Goal: Book appointment/travel/reservation

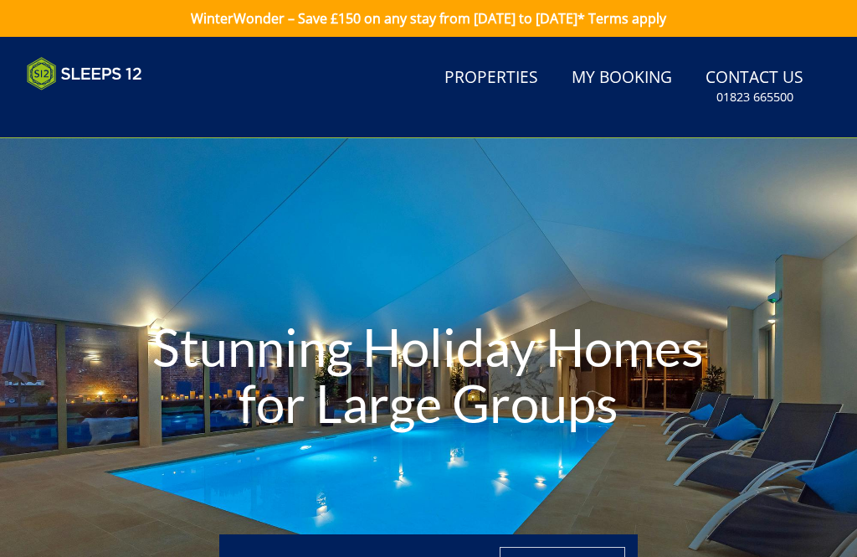
type input "[DATE]"
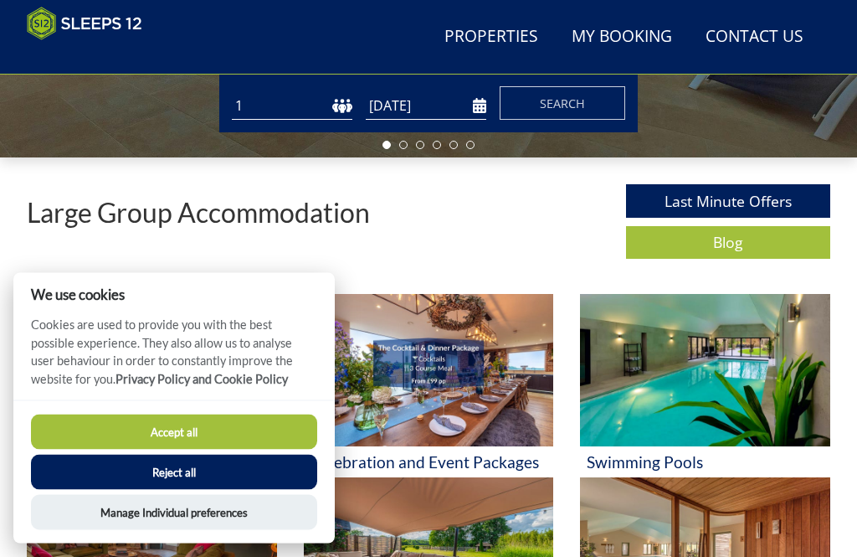
scroll to position [435, 0]
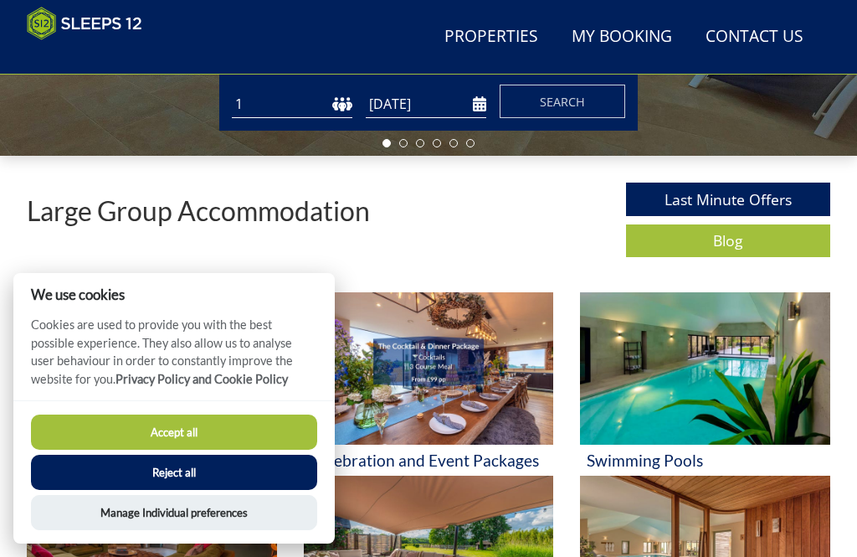
click at [178, 490] on button "Reject all" at bounding box center [174, 472] width 286 height 35
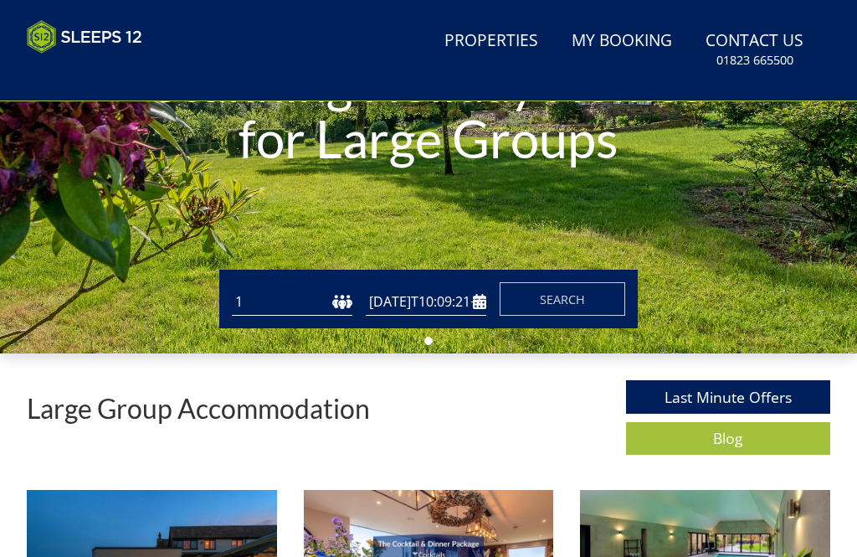
scroll to position [69, 0]
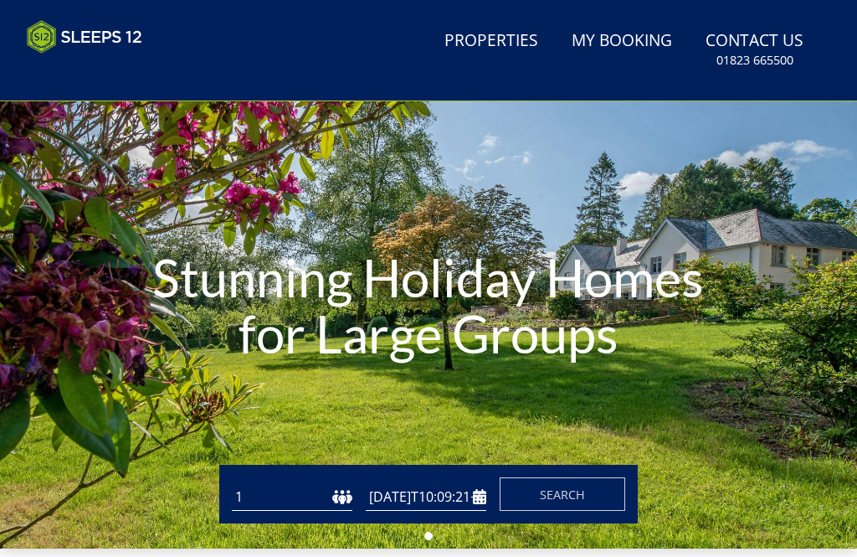
type input "[DATE]"
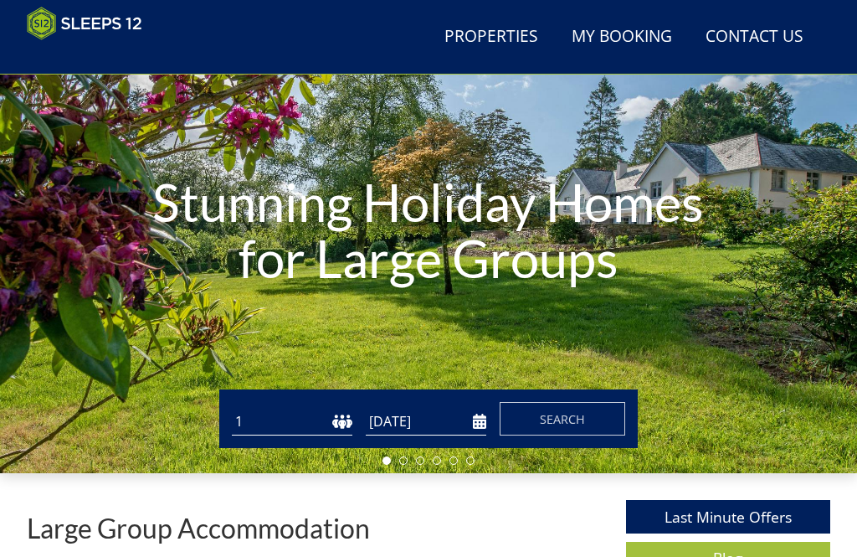
scroll to position [121, 0]
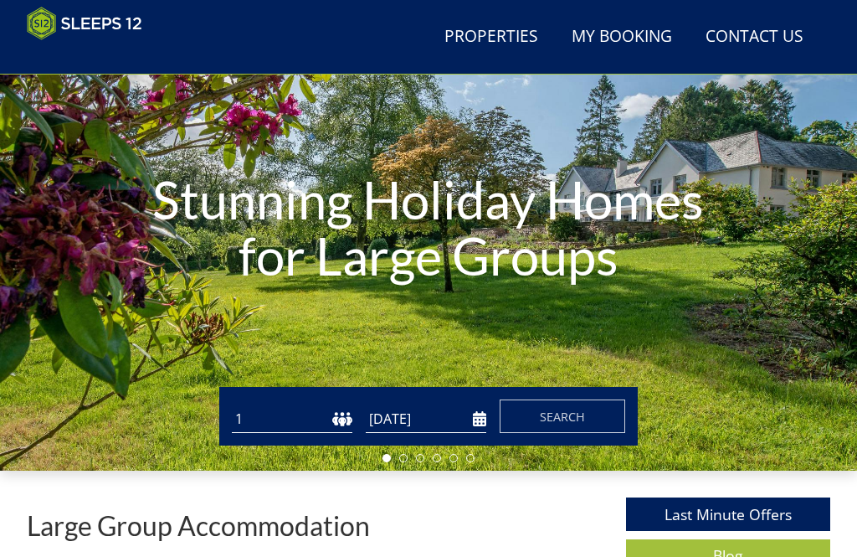
click at [291, 425] on select "1 2 3 4 5 6 7 8 9 10 11 12 13 14 15 16 17 18 19 20 21 22 23 24 25 26 27 28 29 3…" at bounding box center [292, 419] width 121 height 28
select select "12"
click at [579, 419] on span "Search" at bounding box center [562, 417] width 45 height 16
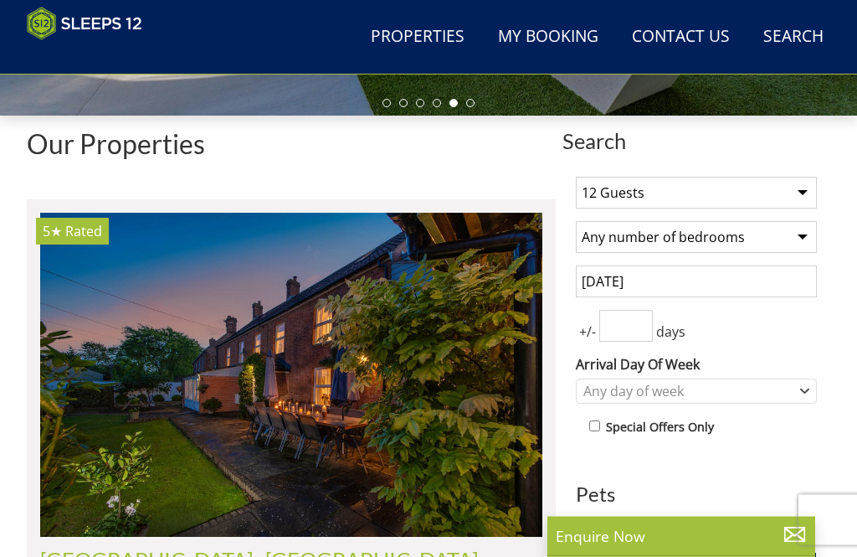
scroll to position [476, 0]
click at [333, 367] on img at bounding box center [291, 375] width 502 height 324
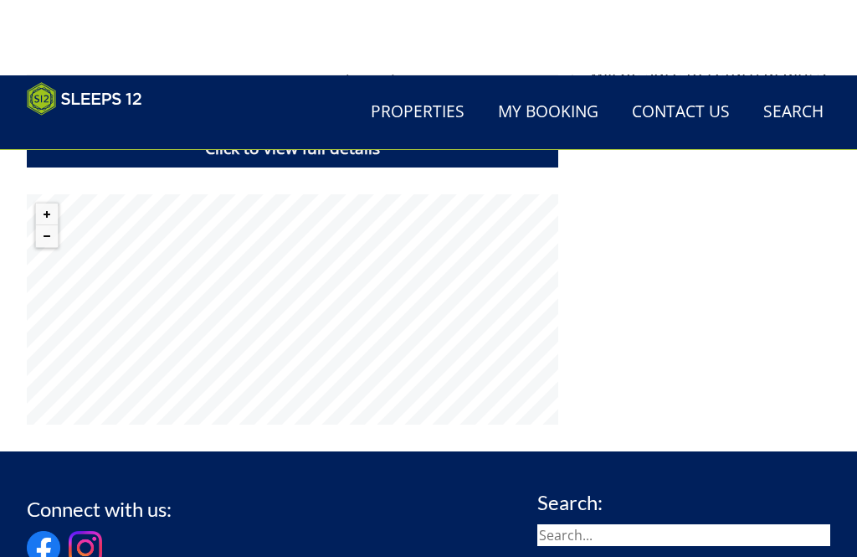
scroll to position [1237, 0]
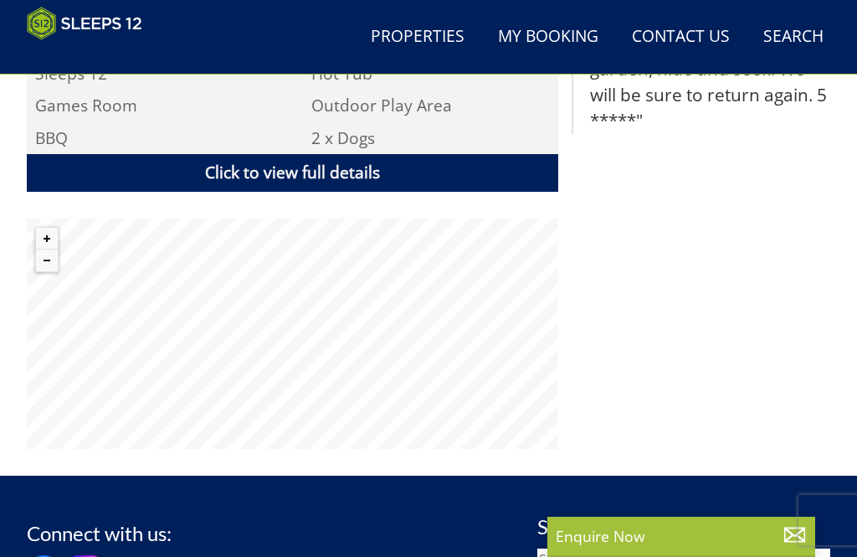
click at [51, 249] on button "Zoom out" at bounding box center [47, 260] width 22 height 22
click at [56, 249] on button "Zoom out" at bounding box center [47, 260] width 22 height 22
click at [50, 249] on button "Zoom out" at bounding box center [47, 260] width 22 height 22
click at [49, 249] on button "Zoom out" at bounding box center [47, 260] width 22 height 22
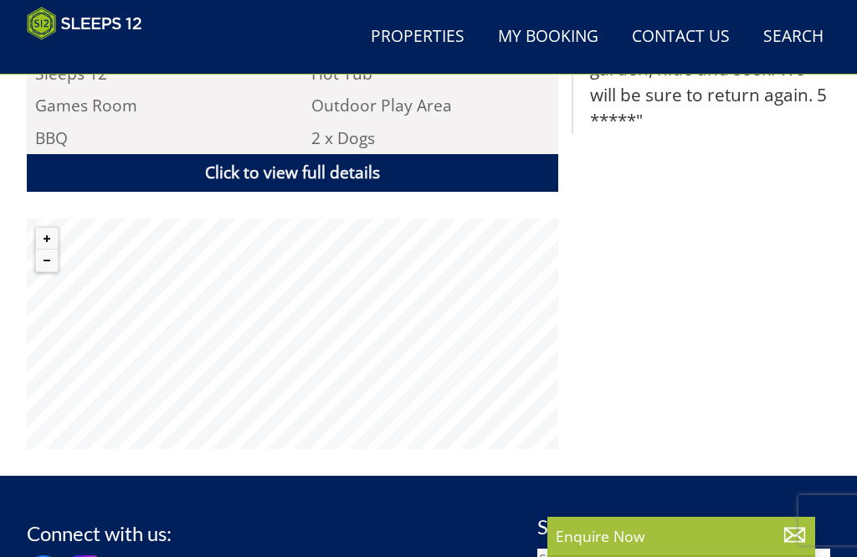
click at [283, 154] on link "Click to view full details" at bounding box center [293, 173] width 532 height 38
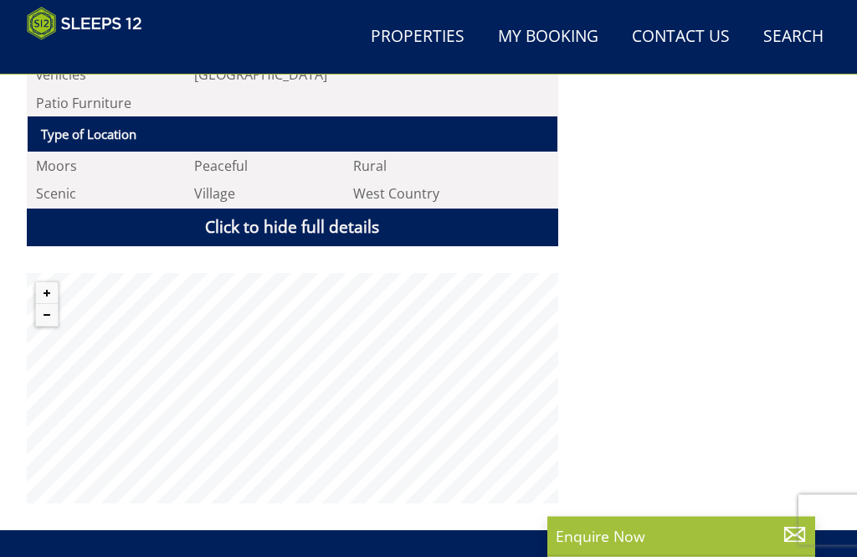
scroll to position [2768, 0]
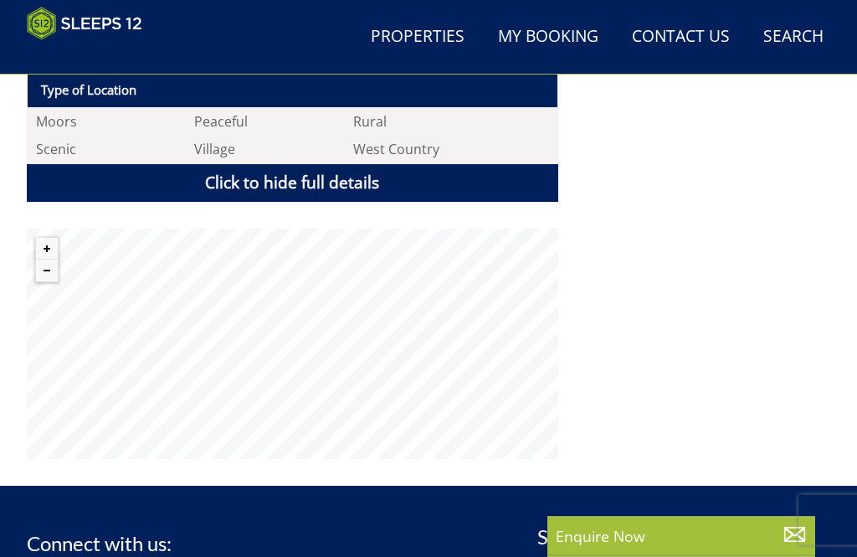
click at [350, 165] on link "Click to hide full details" at bounding box center [293, 184] width 532 height 38
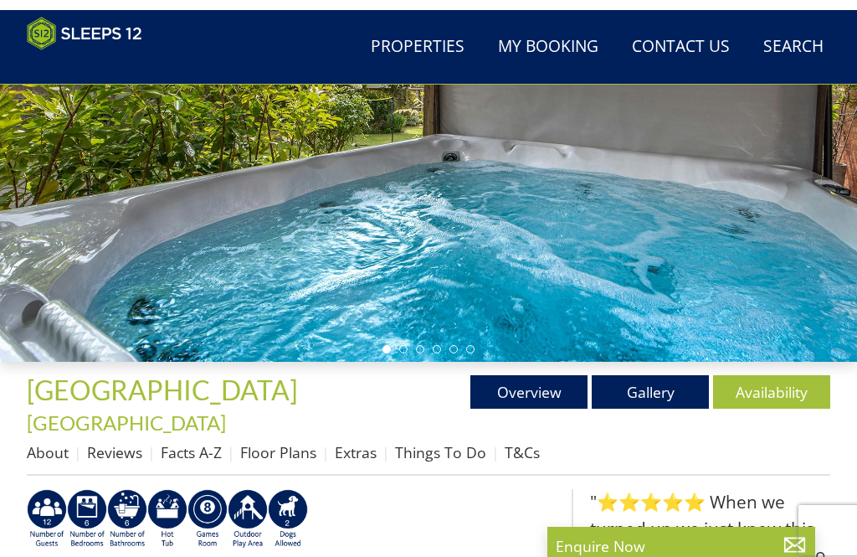
scroll to position [229, 0]
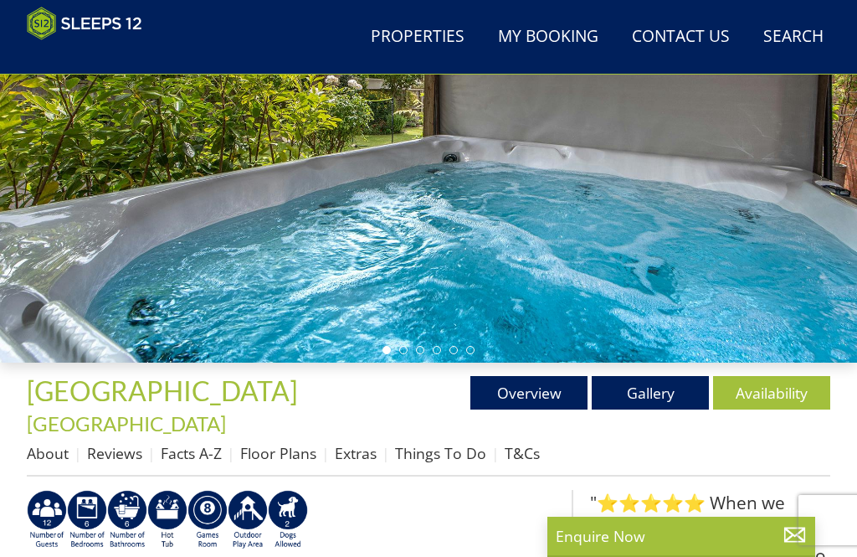
click at [659, 386] on link "Gallery" at bounding box center [650, 392] width 117 height 33
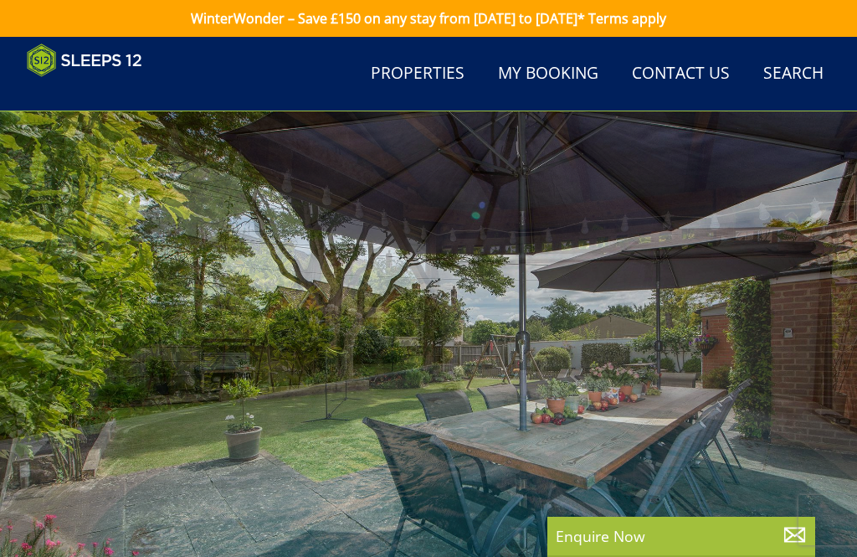
scroll to position [229, 0]
